Goal: Transaction & Acquisition: Purchase product/service

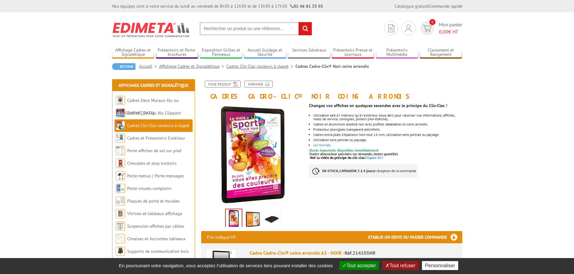
click at [280, 67] on link "Cadres Clic-Clac couleurs à clapet" at bounding box center [260, 67] width 69 height 6
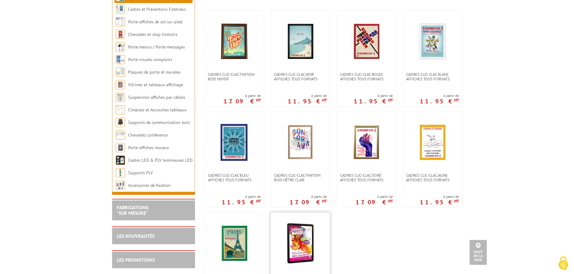
scroll to position [125, 0]
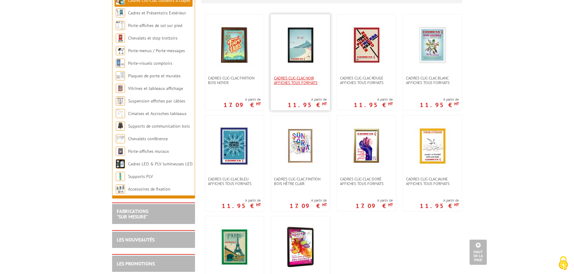
click at [292, 77] on span "Cadres clic-clac noir affiches tous formats" at bounding box center [300, 80] width 53 height 9
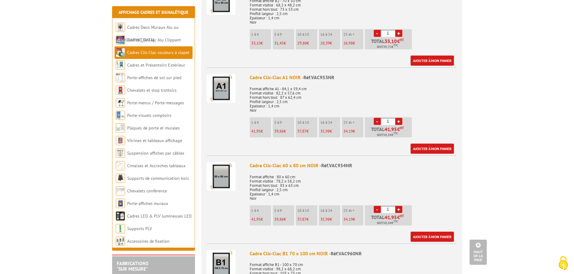
scroll to position [689, 0]
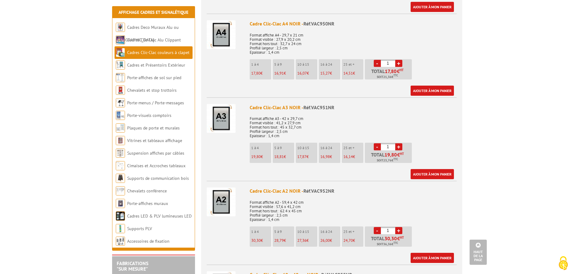
scroll to position [219, 0]
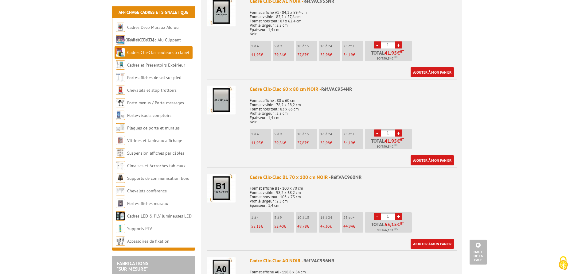
scroll to position [845, 0]
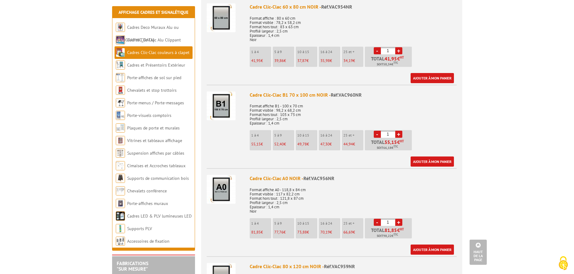
drag, startPoint x: 281, startPoint y: 20, endPoint x: 262, endPoint y: 26, distance: 20.5
click at [281, 20] on p "Format affiche : 80 x 60 cm Format visible : 78,2 x 58,2 cm Format hors tout : …" at bounding box center [353, 27] width 207 height 30
click at [223, 24] on img at bounding box center [221, 17] width 29 height 29
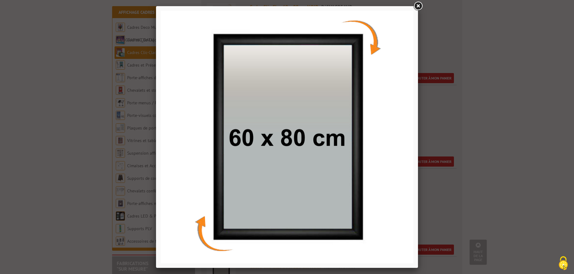
click at [414, 8] on link at bounding box center [417, 6] width 11 height 11
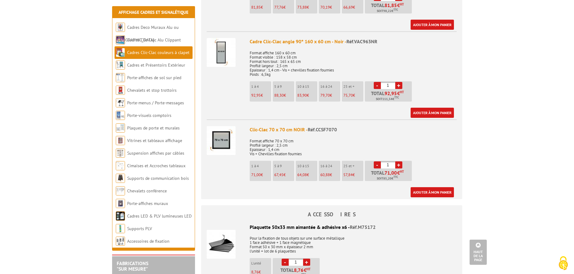
scroll to position [1284, 0]
